Goal: Information Seeking & Learning: Understand process/instructions

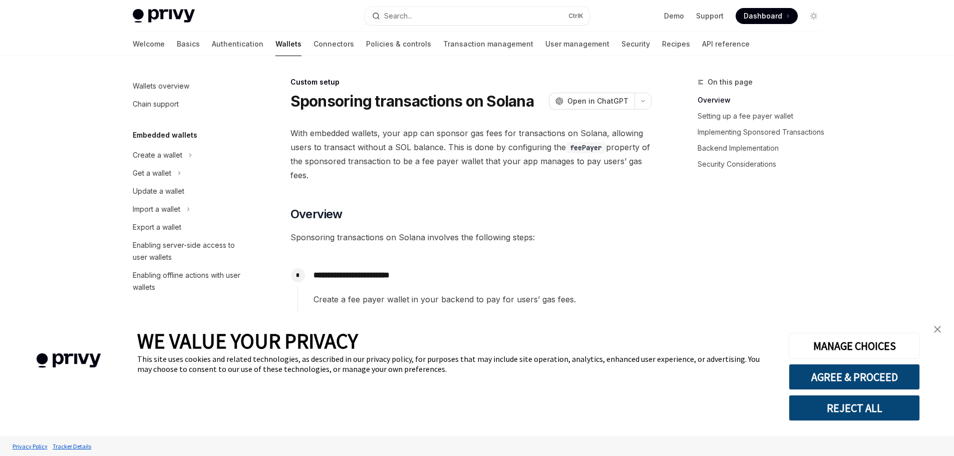
scroll to position [464, 0]
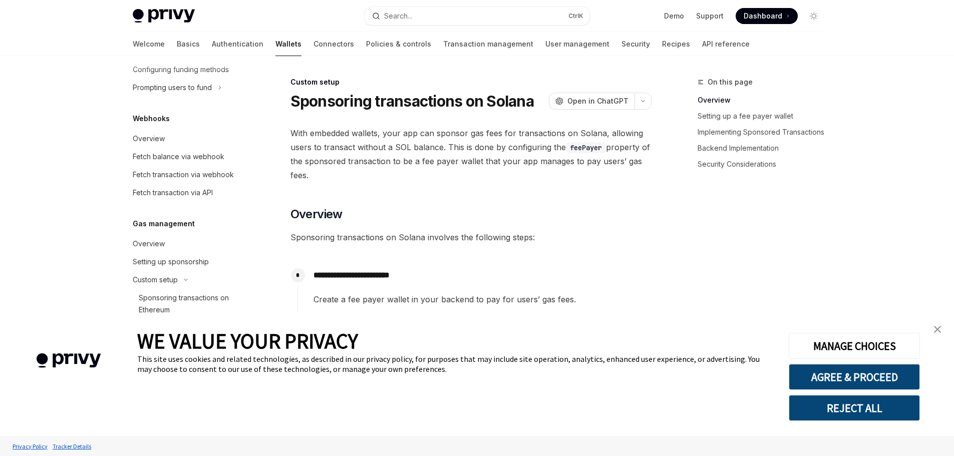
type textarea "*"
click at [846, 411] on button "REJECT ALL" at bounding box center [854, 408] width 131 height 26
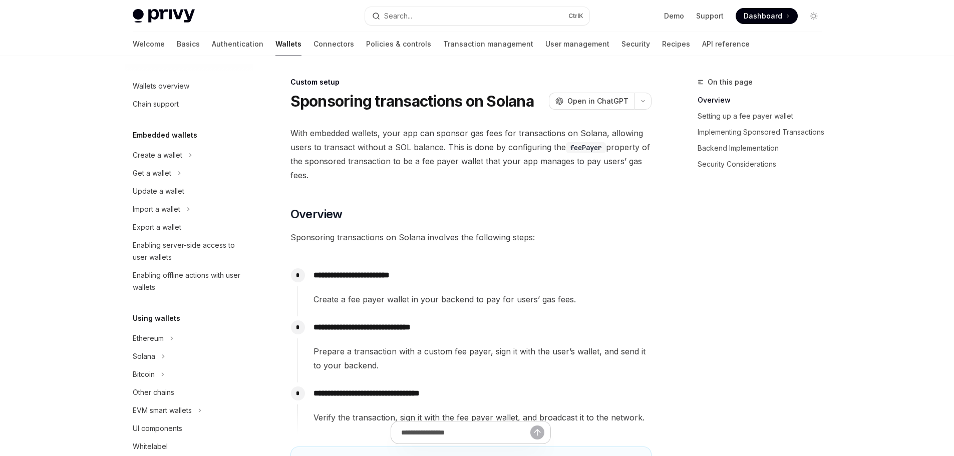
scroll to position [464, 0]
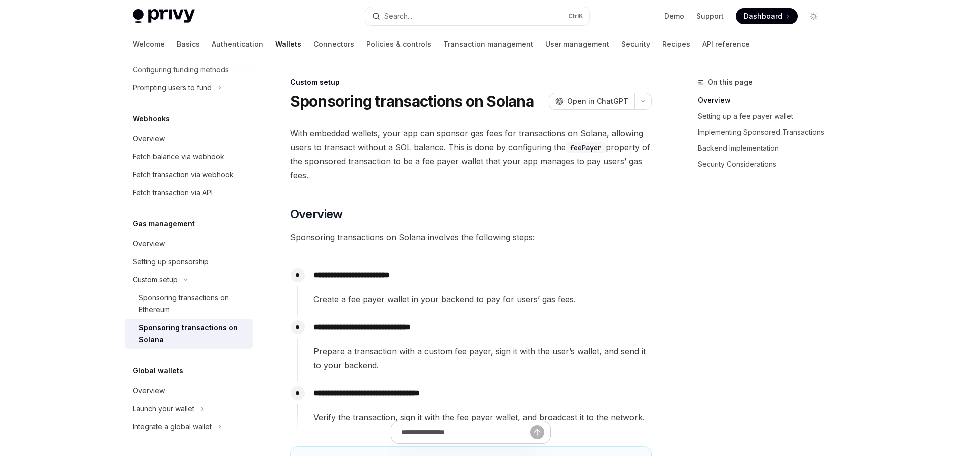
click at [581, 151] on code "feePayer" at bounding box center [586, 147] width 40 height 11
copy span "feePayer"
drag, startPoint x: 715, startPoint y: 263, endPoint x: 720, endPoint y: 152, distance: 111.3
click at [716, 261] on div "On this page Overview Setting up a fee payer wallet Implementing Sponsored Tran…" at bounding box center [754, 266] width 152 height 380
